Goal: Complete application form

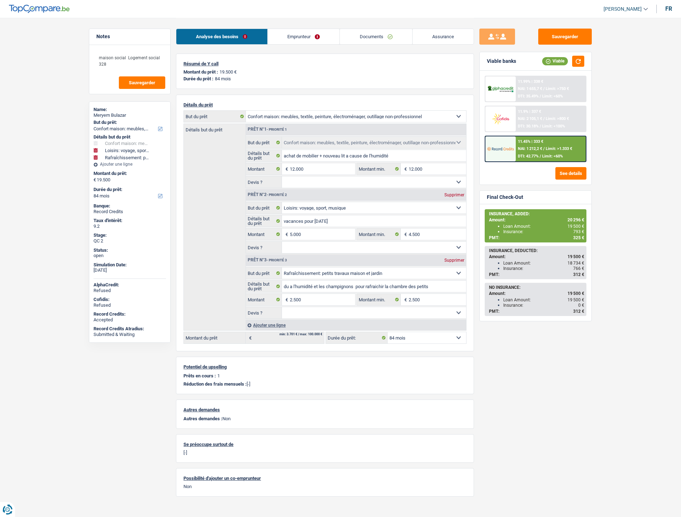
select select "household"
select select "hobbies"
select select "houseOrGarden"
select select "84"
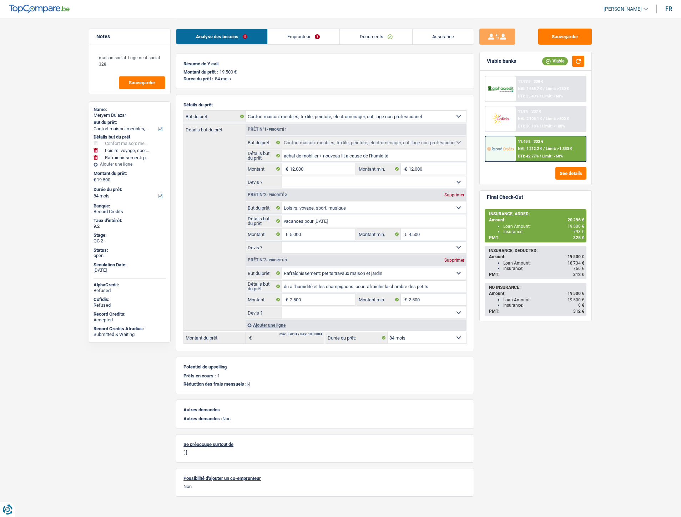
select select "household"
select select "hobbies"
select select "houseOrGarden"
select select "84"
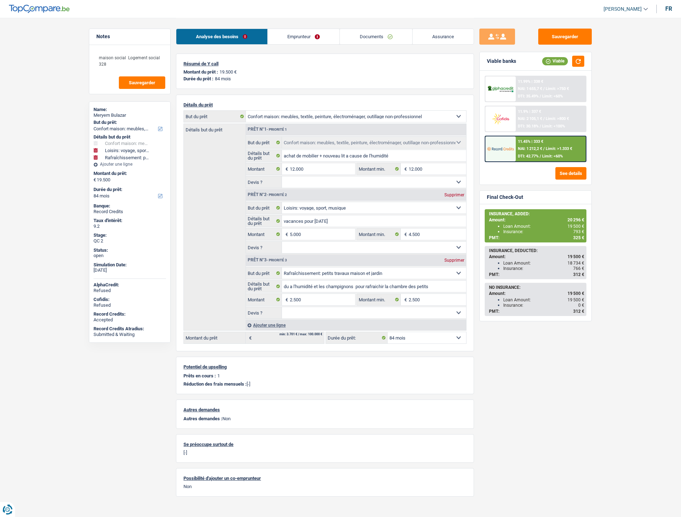
select select "mutuality"
select select "familyAllowances"
select select "mutualityIndemnity"
select select "solidaris"
select select "BE"
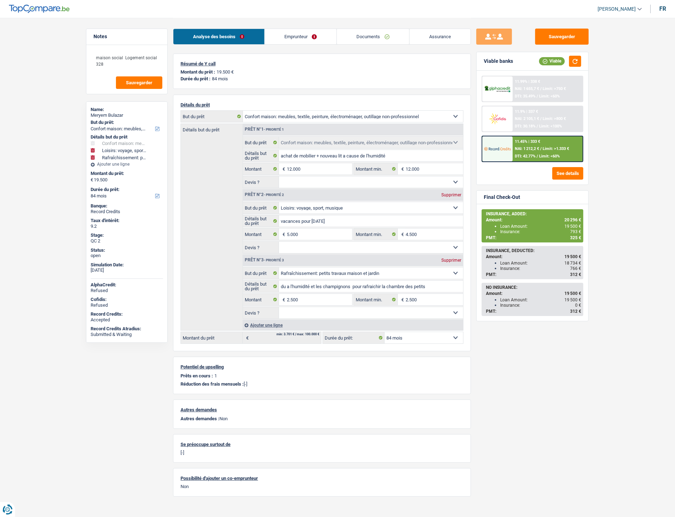
click at [293, 32] on link "Emprunteur" at bounding box center [301, 36] width 72 height 15
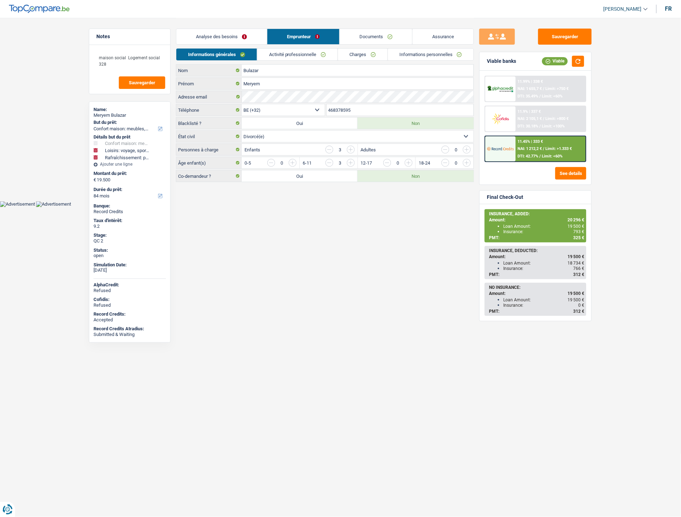
click at [302, 52] on link "Activité professionnelle" at bounding box center [297, 55] width 80 height 12
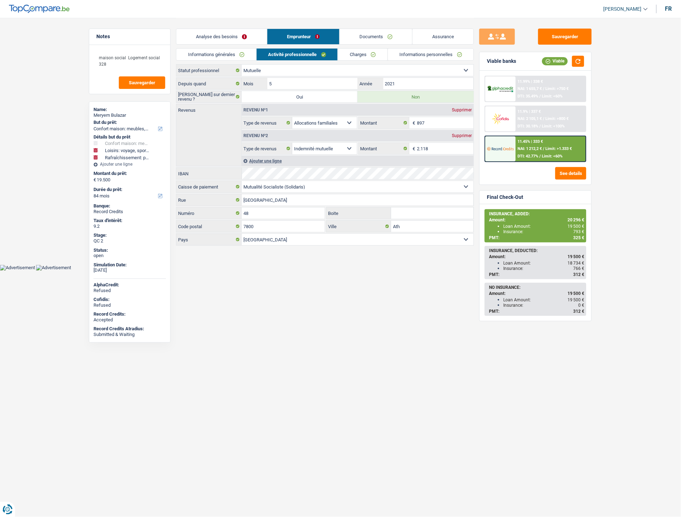
click at [523, 144] on div "11.45% | 333 € NAI: 1 212,2 € / Limit: >1.333 € DTI: 42.77% / Limit: <60%" at bounding box center [551, 148] width 70 height 25
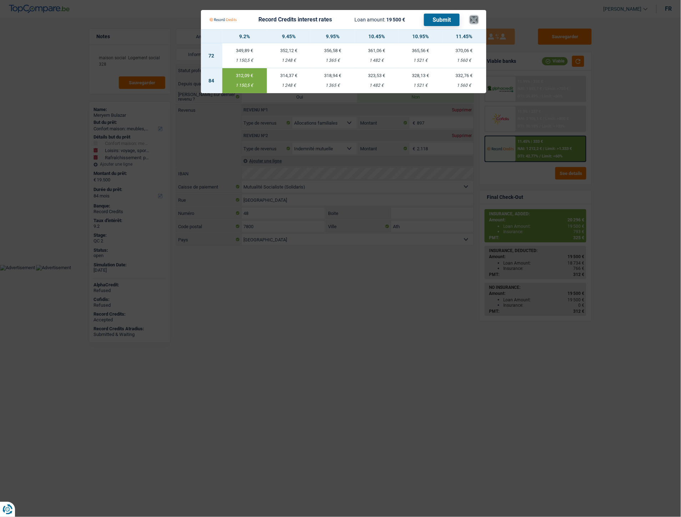
click at [474, 22] on button "×" at bounding box center [473, 19] width 7 height 7
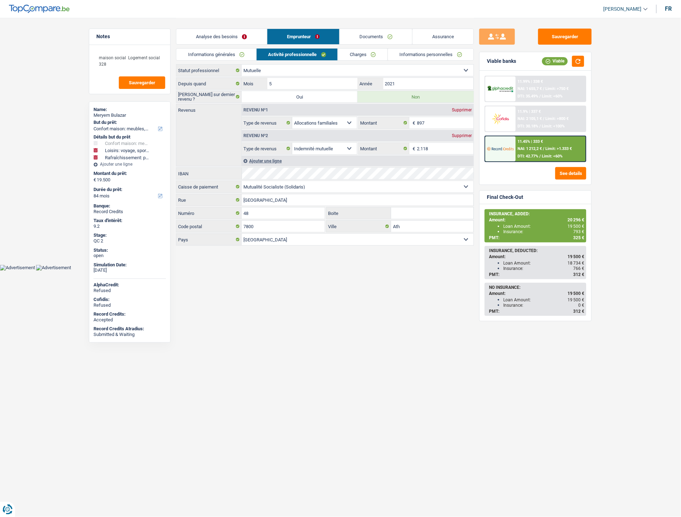
click at [545, 143] on div "11.45% | 333 € NAI: 1 212,2 € / Limit: >1.333 € DTI: 42.77% / Limit: <60%" at bounding box center [551, 148] width 70 height 25
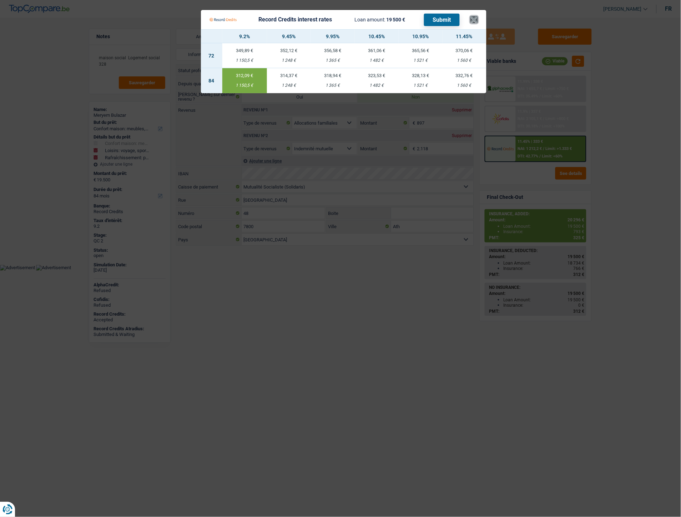
click at [471, 18] on button "×" at bounding box center [473, 19] width 7 height 7
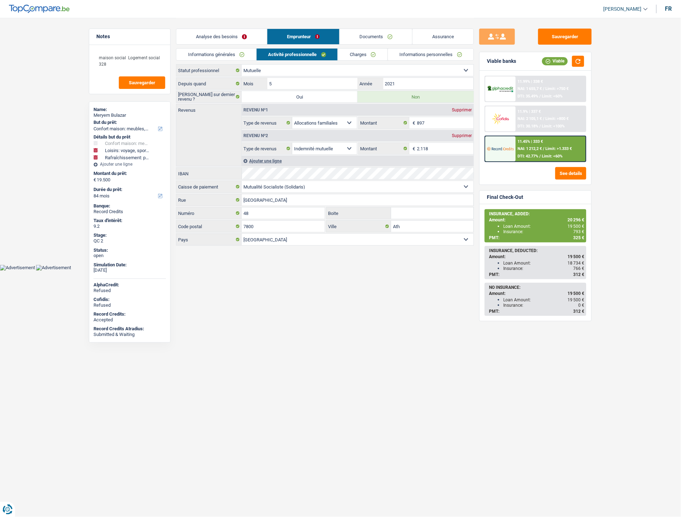
click at [236, 36] on link "Analyse des besoins" at bounding box center [221, 36] width 91 height 15
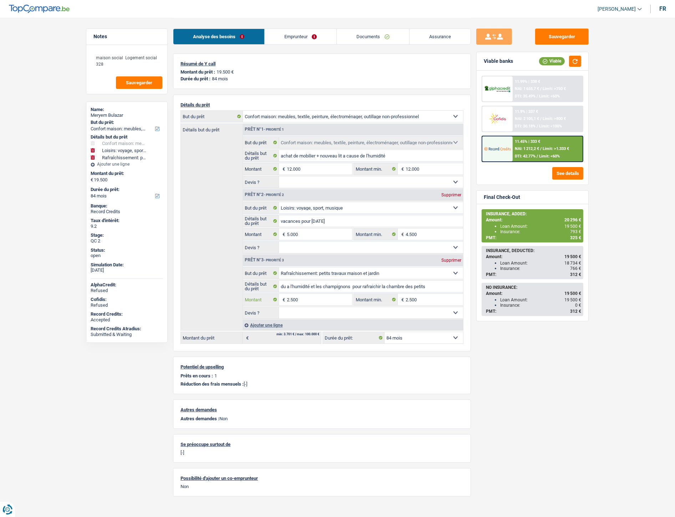
click at [289, 302] on input "2.500" at bounding box center [319, 299] width 65 height 11
type input "1.500"
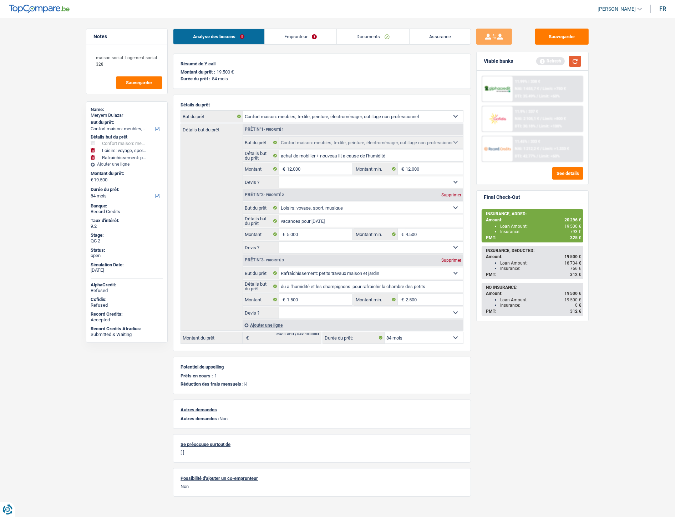
type input "18.500"
click at [576, 60] on button "button" at bounding box center [575, 61] width 12 height 11
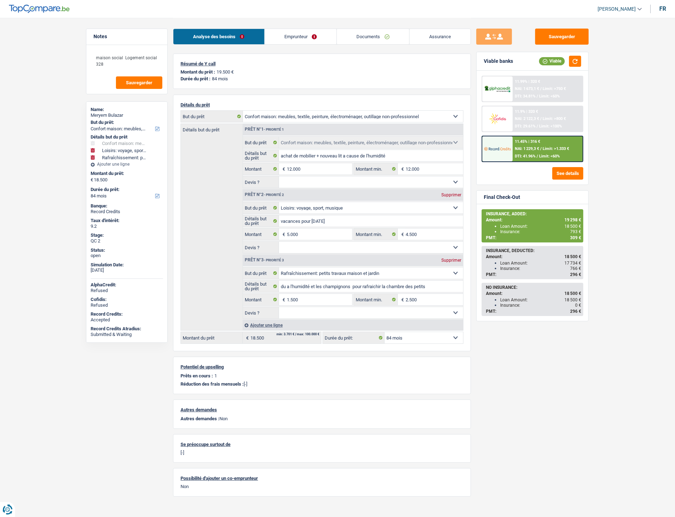
click at [518, 143] on div "11.45% | 316 € NAI: 1 229,3 € / Limit: >1.333 € DTI: 41.96% / Limit: <60%" at bounding box center [548, 148] width 70 height 25
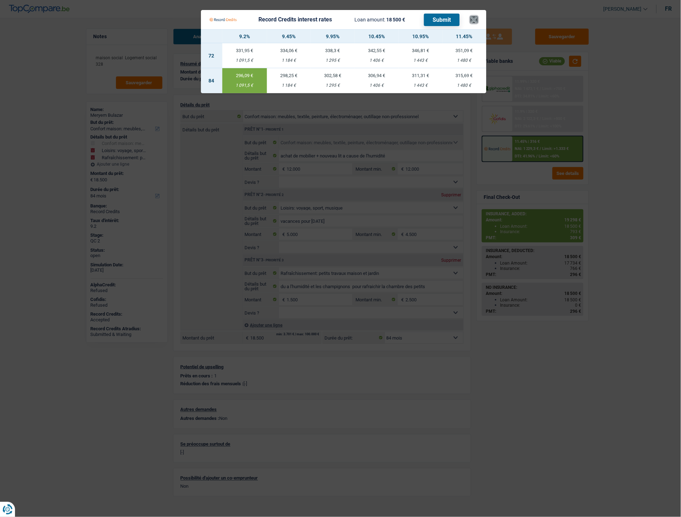
click at [475, 18] on button "×" at bounding box center [473, 19] width 7 height 7
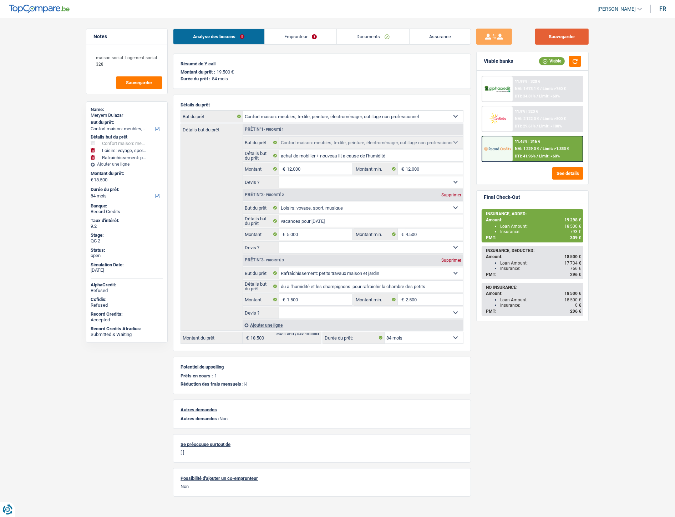
click at [563, 37] on button "Sauvegarder" at bounding box center [562, 37] width 54 height 16
